Goal: Check status

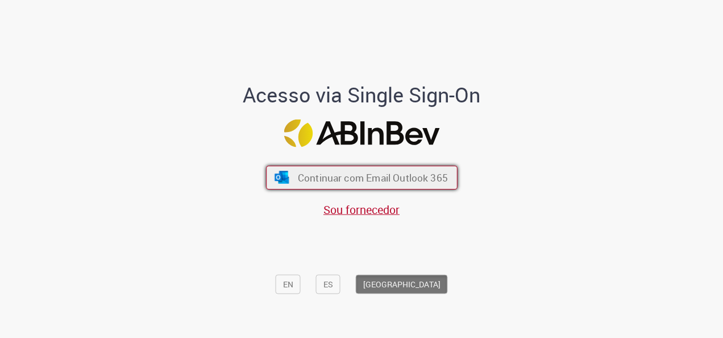
click at [380, 182] on span "Continuar com Email Outlook 365" at bounding box center [372, 177] width 150 height 13
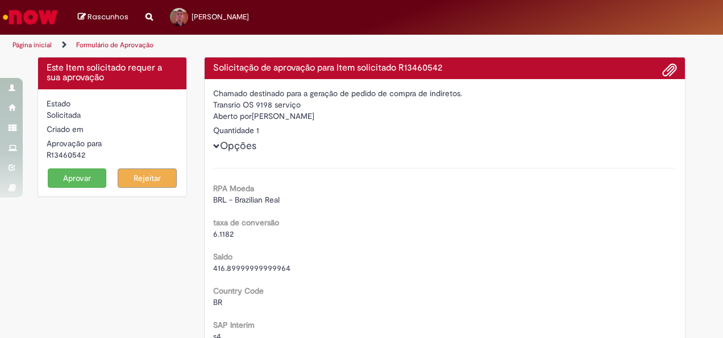
click at [73, 173] on form "Estado Solicitada Criado em Aprovação para R13460542 Aprovar Rejeitar" at bounding box center [112, 143] width 131 height 90
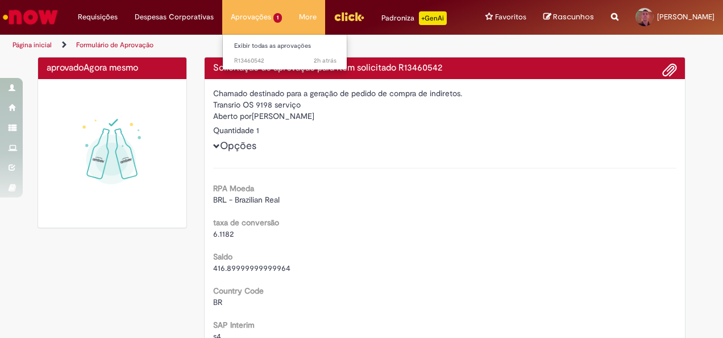
click at [261, 14] on li "Aprovações 1 Exibir todas as aprovações 2h atrás 2 horas atrás R13460542" at bounding box center [256, 17] width 68 height 34
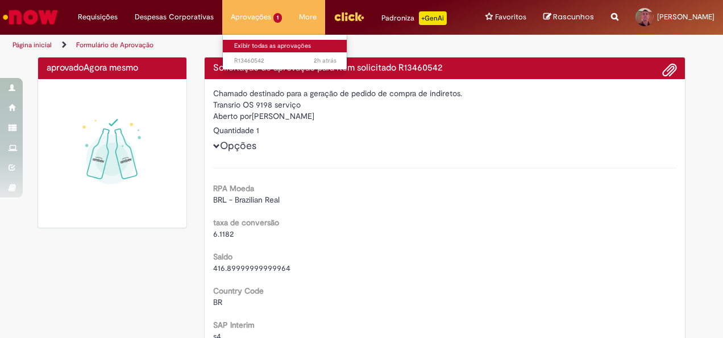
click at [259, 48] on link "Exibir todas as aprovações" at bounding box center [285, 46] width 125 height 13
